Goal: Task Accomplishment & Management: Manage account settings

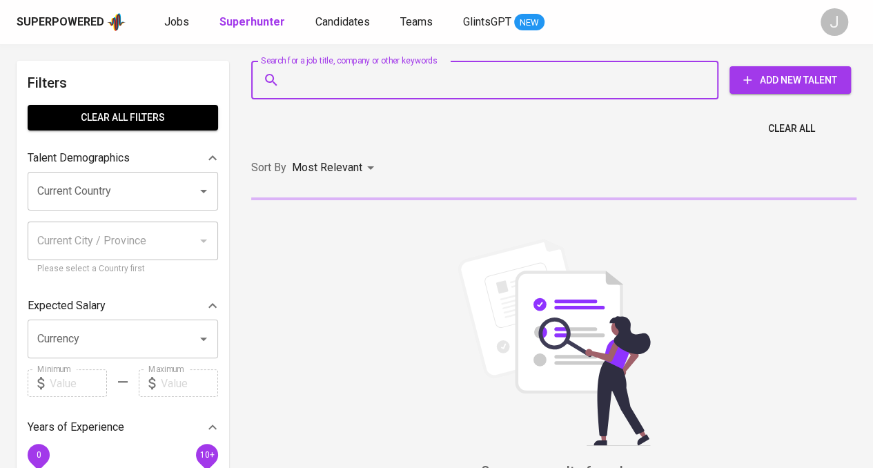
click at [402, 74] on input "Search for a job title, company or other keywords" at bounding box center [488, 80] width 406 height 26
click at [462, 90] on input "Search for a job title, company or other keywords" at bounding box center [488, 80] width 406 height 26
type input "F"
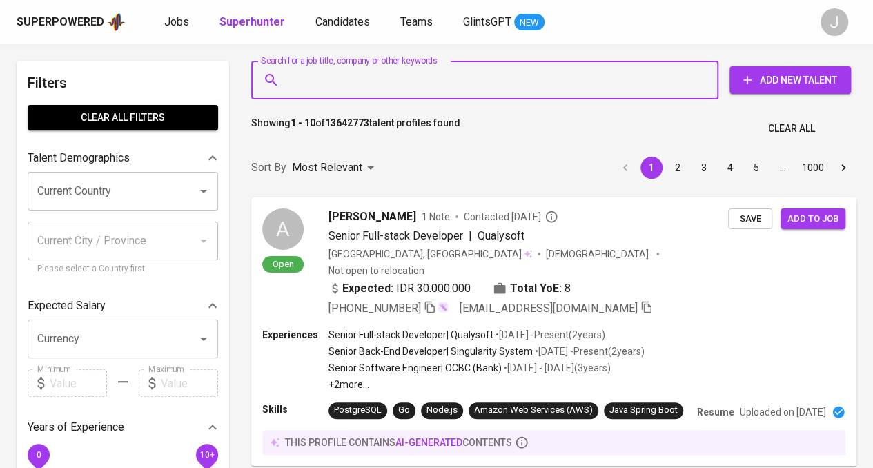
paste input "[EMAIL_ADDRESS][DOMAIN_NAME]"
type input "[EMAIL_ADDRESS][DOMAIN_NAME]"
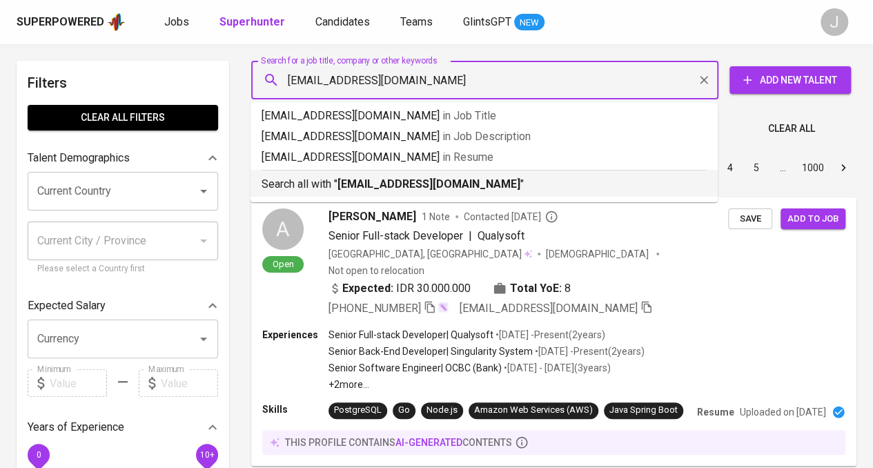
click at [512, 186] on p "Search all with " [EMAIL_ADDRESS][DOMAIN_NAME] "" at bounding box center [484, 184] width 445 height 17
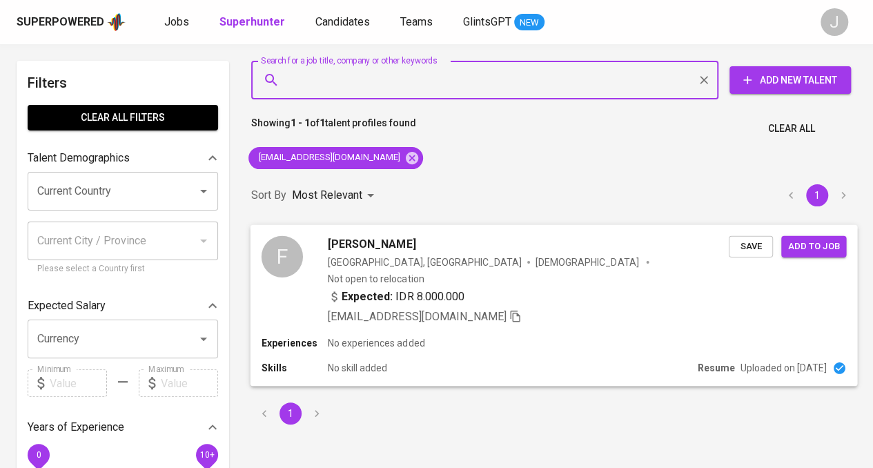
click at [470, 336] on div "Experiences No experiences added" at bounding box center [554, 343] width 585 height 14
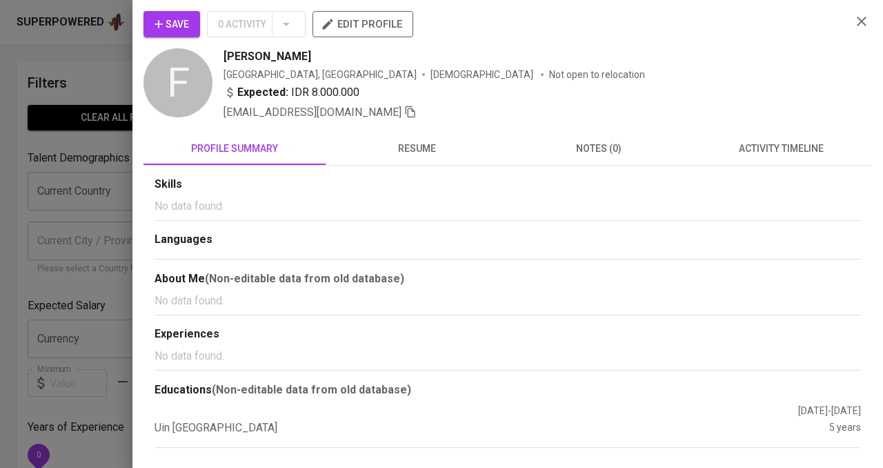
click at [404, 126] on div "Save 0 Activity edit profile F fitria nurjanah [GEOGRAPHIC_DATA], [GEOGRAPHIC_D…" at bounding box center [508, 229] width 729 height 437
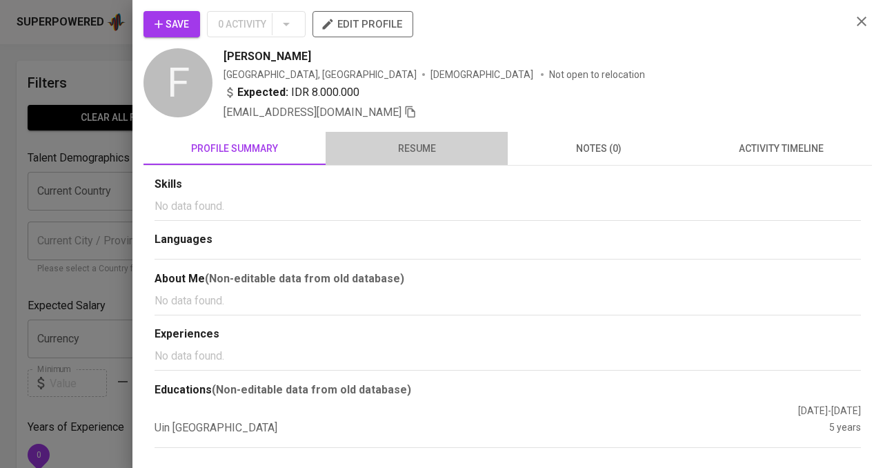
click at [411, 145] on span "resume" at bounding box center [417, 148] width 166 height 17
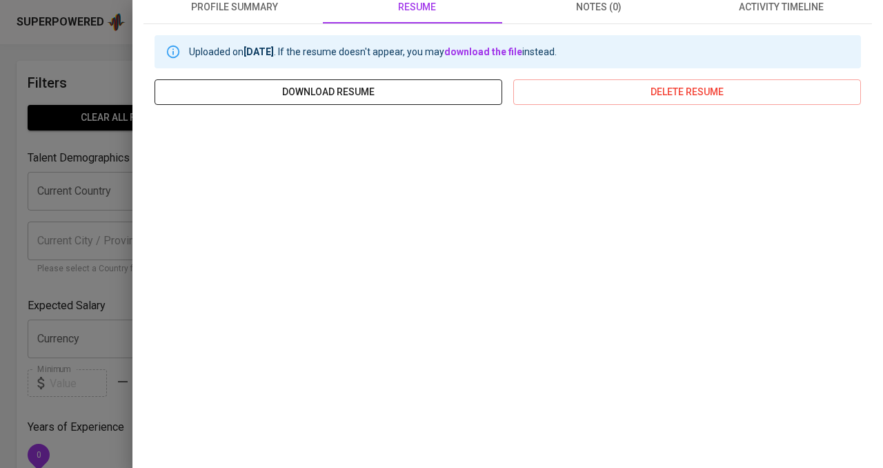
scroll to position [207, 0]
